Goal: Task Accomplishment & Management: Manage account settings

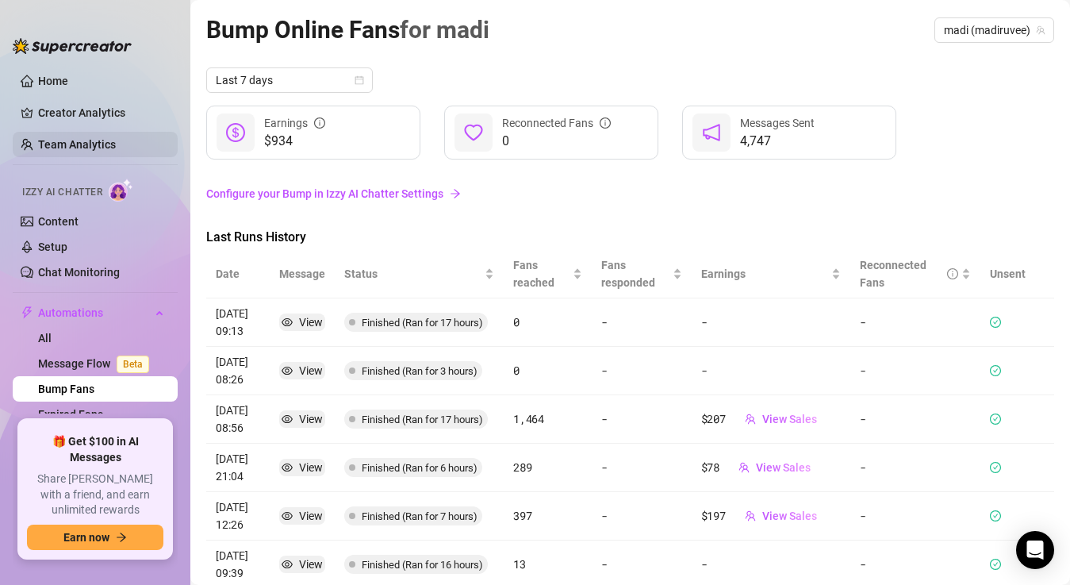
click at [87, 144] on link "Team Analytics" at bounding box center [77, 144] width 78 height 13
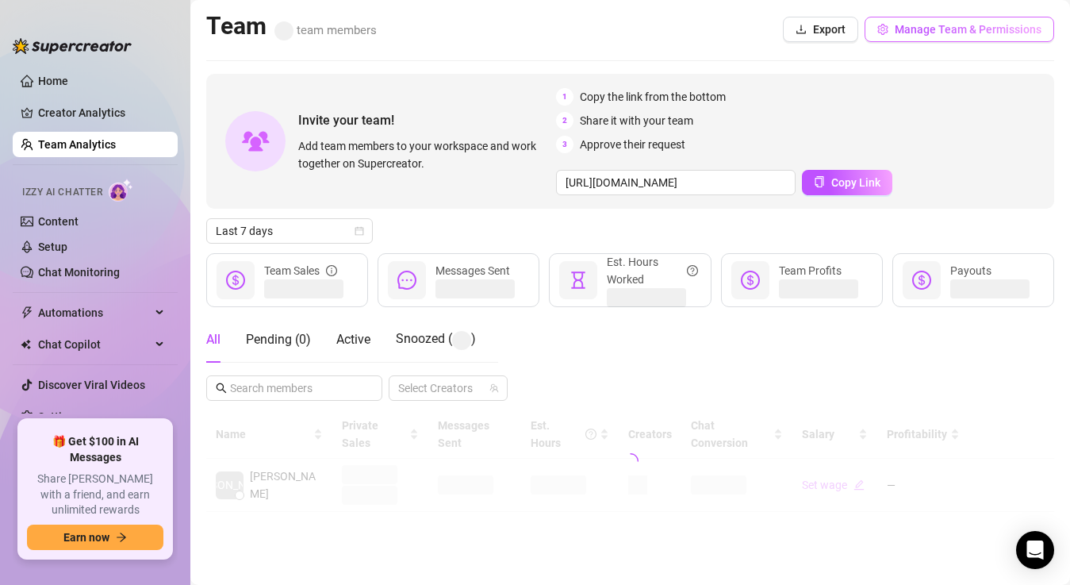
click at [907, 37] on button "Manage Team & Permissions" at bounding box center [960, 29] width 190 height 25
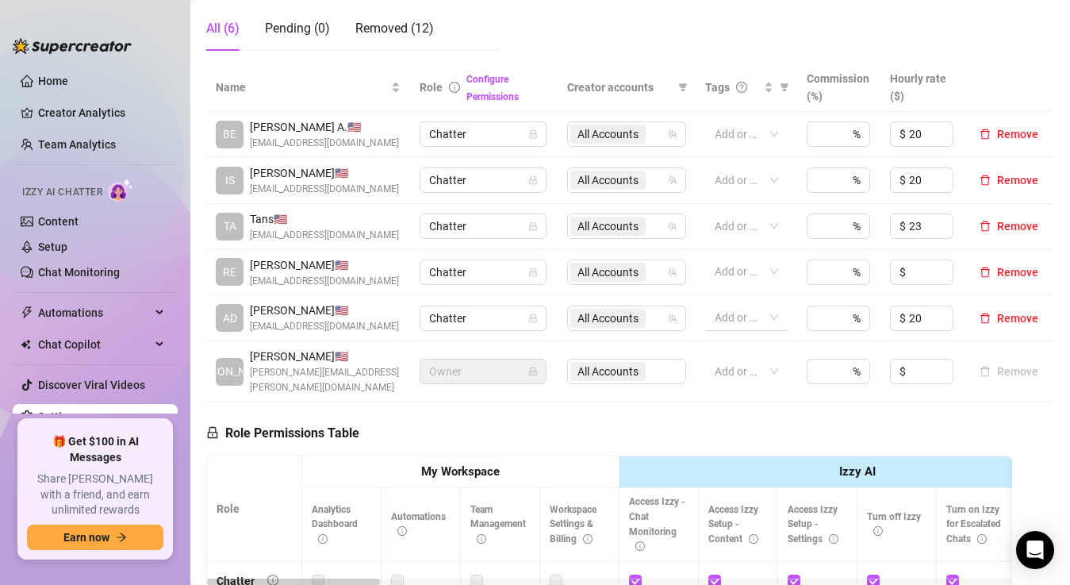
scroll to position [298, 0]
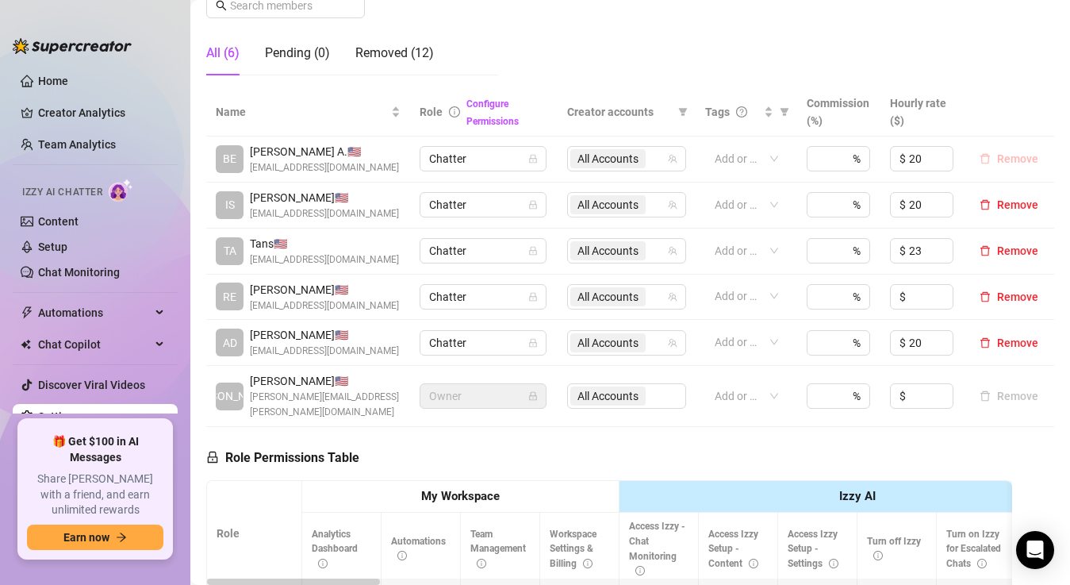
click at [1011, 163] on span "Remove" at bounding box center [1017, 158] width 41 height 13
